Goal: Check status: Check status

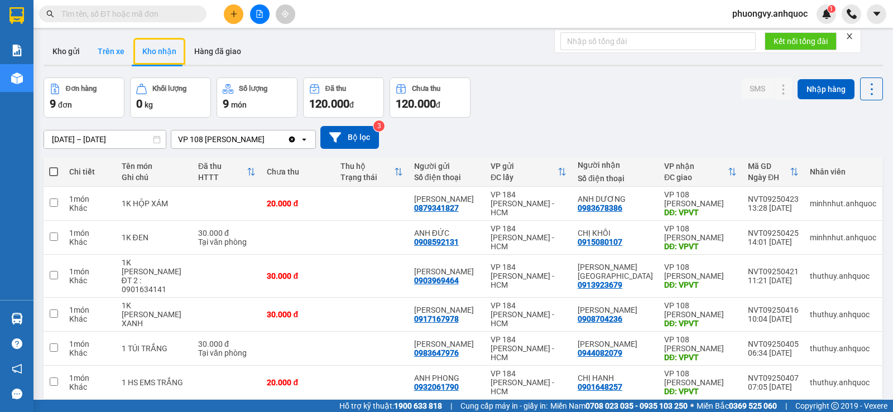
click at [112, 52] on button "Trên xe" at bounding box center [111, 51] width 45 height 27
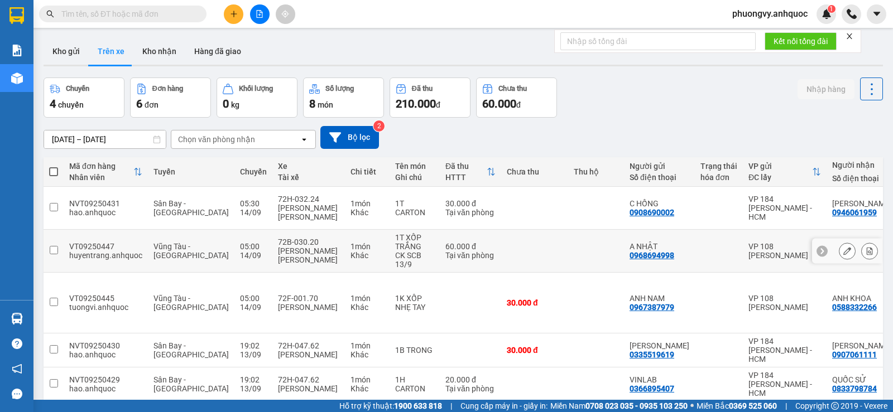
click at [862, 242] on button at bounding box center [870, 252] width 16 height 20
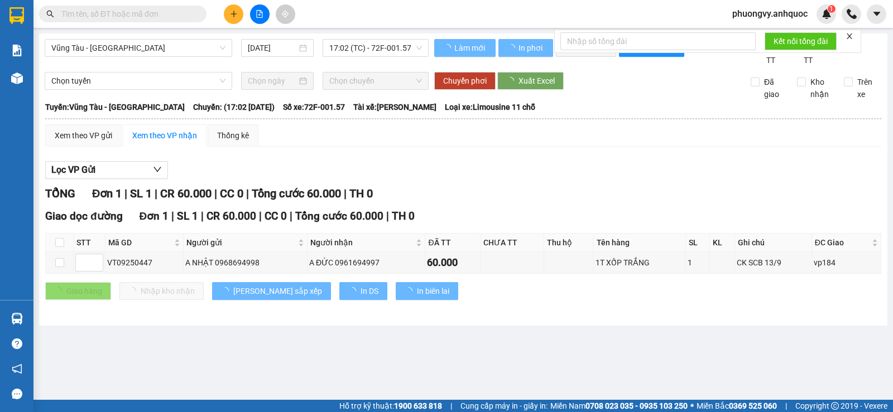
type input "[DATE]"
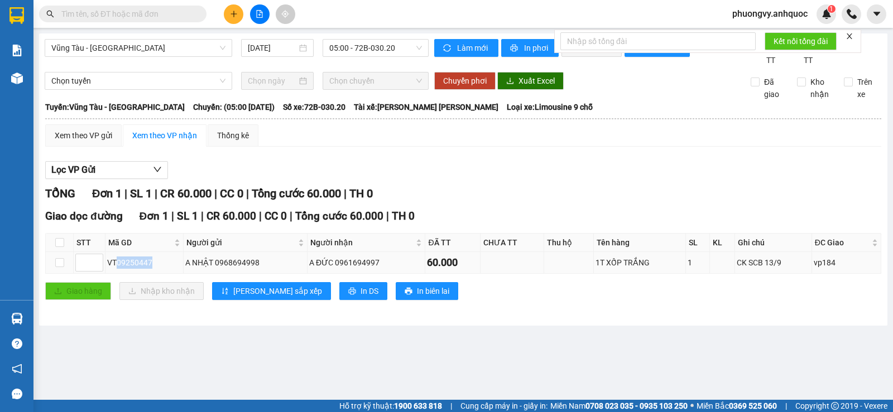
drag, startPoint x: 157, startPoint y: 275, endPoint x: 117, endPoint y: 278, distance: 40.3
click at [117, 269] on div "VT09250447" at bounding box center [144, 263] width 74 height 12
copy div "09250447"
click at [348, 269] on div "A ĐỨC 0961694997" at bounding box center [366, 263] width 114 height 12
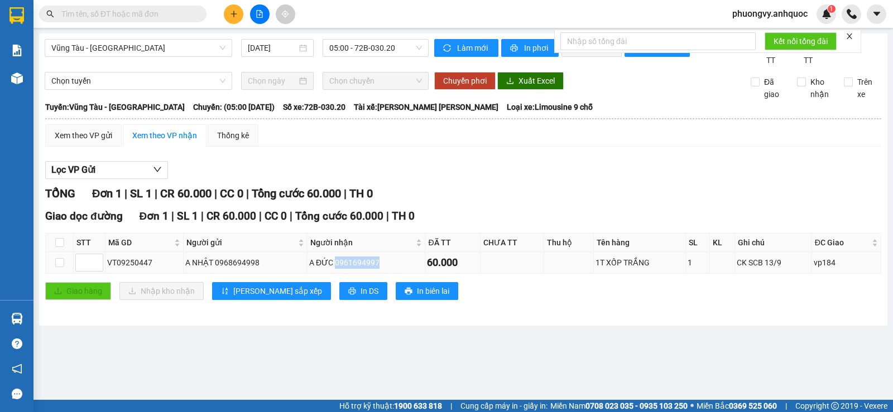
copy div "0961694997"
click at [464, 326] on div "[GEOGRAPHIC_DATA] - [GEOGRAPHIC_DATA] [DATE] 05:00 - 72B-030.20 [PERSON_NAME] m…" at bounding box center [463, 179] width 848 height 292
